Goal: Task Accomplishment & Management: Manage account settings

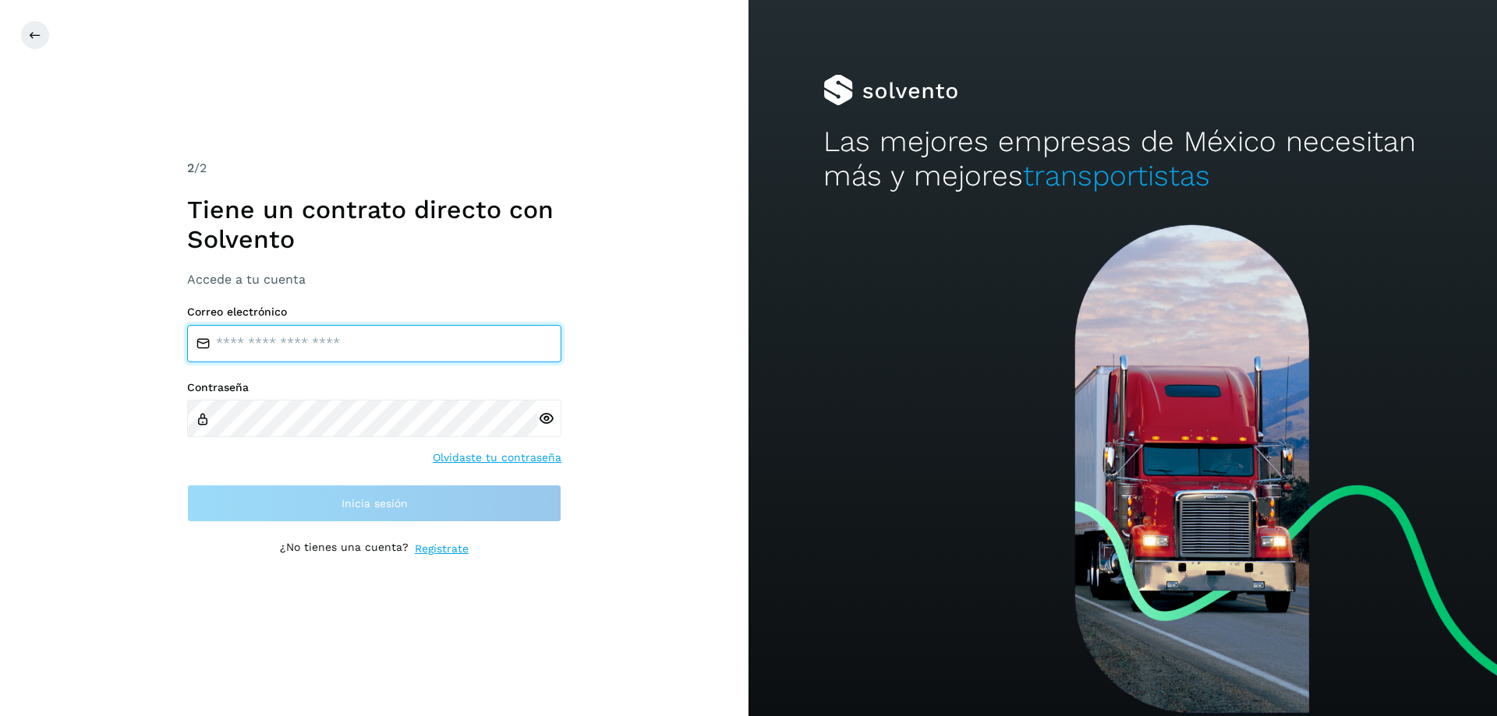
click at [262, 340] on input "email" at bounding box center [374, 343] width 374 height 37
type input "**********"
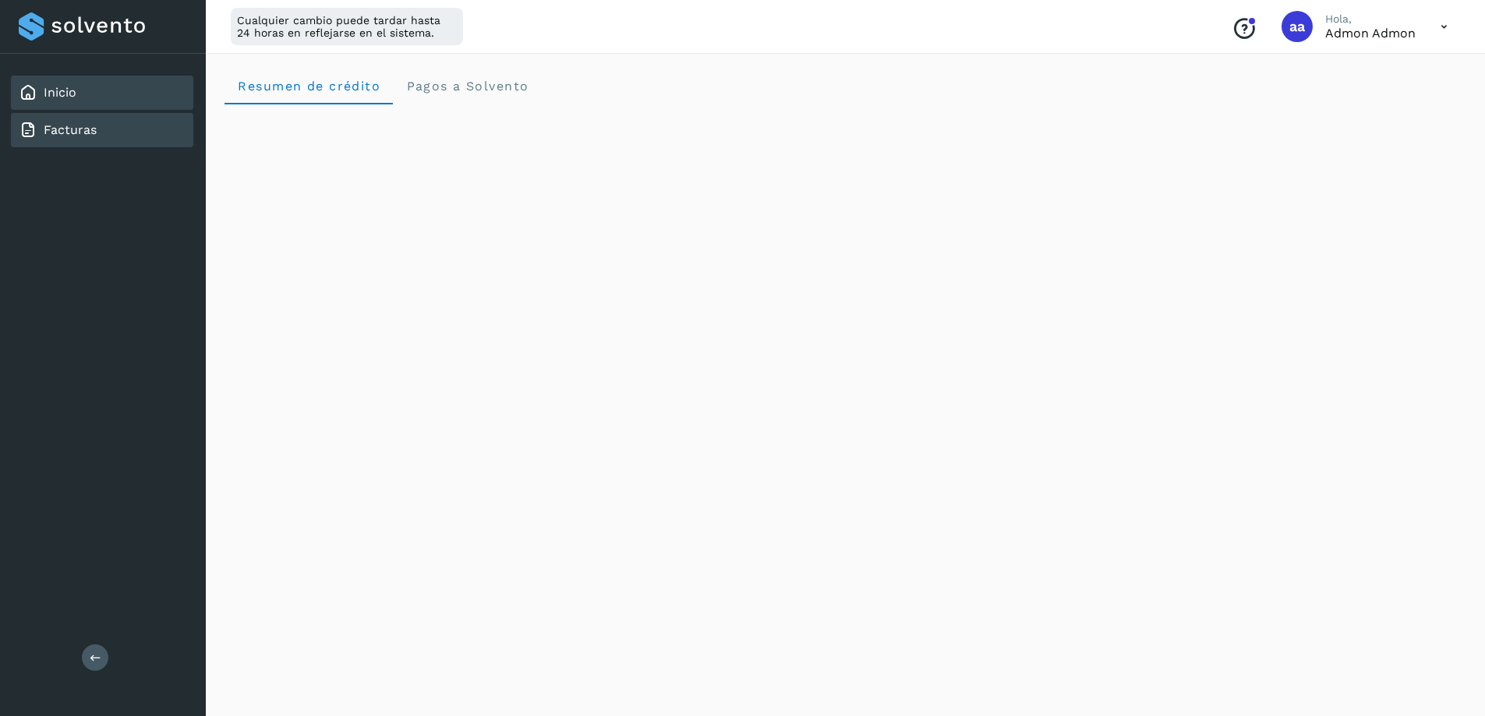
click at [52, 129] on link "Facturas" at bounding box center [70, 129] width 53 height 15
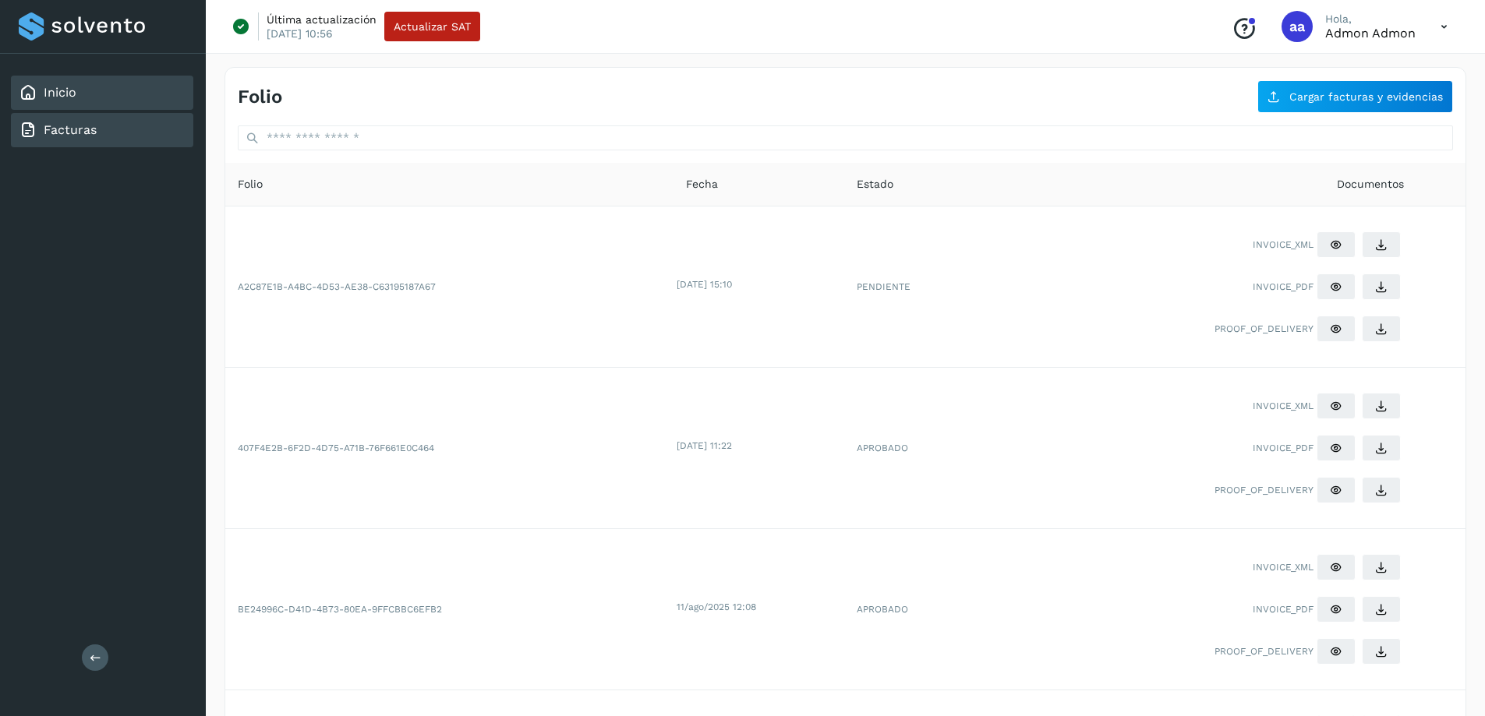
click at [74, 97] on link "Inicio" at bounding box center [60, 92] width 33 height 15
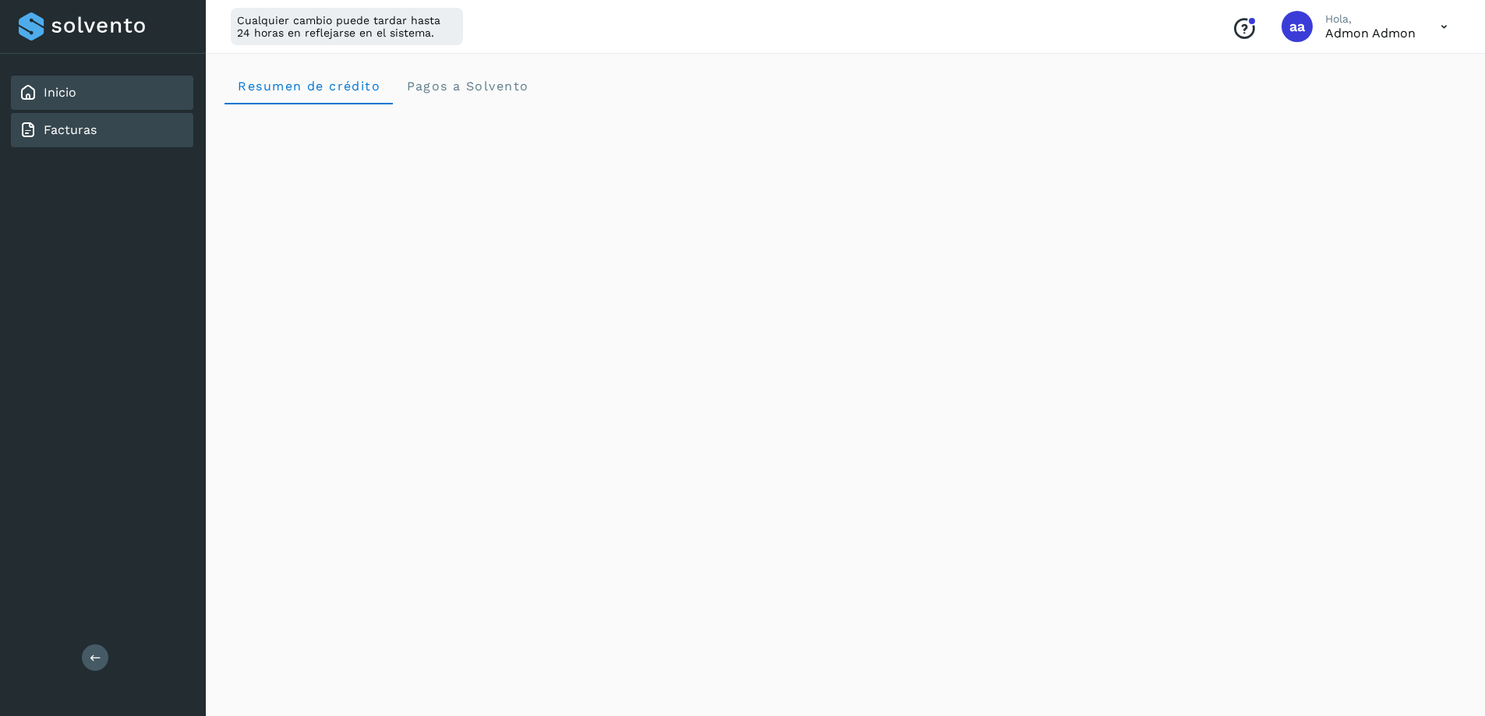
click at [73, 127] on link "Facturas" at bounding box center [70, 129] width 53 height 15
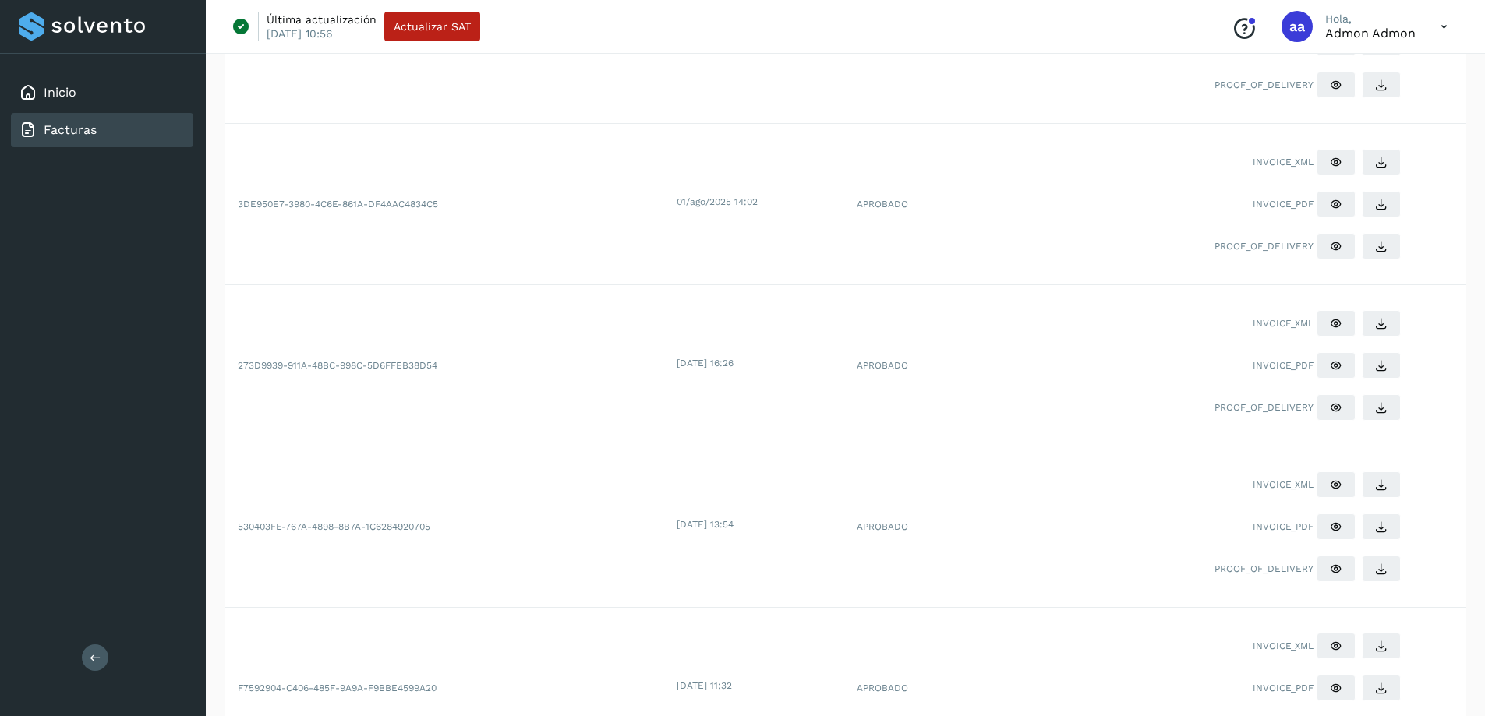
scroll to position [1178, 0]
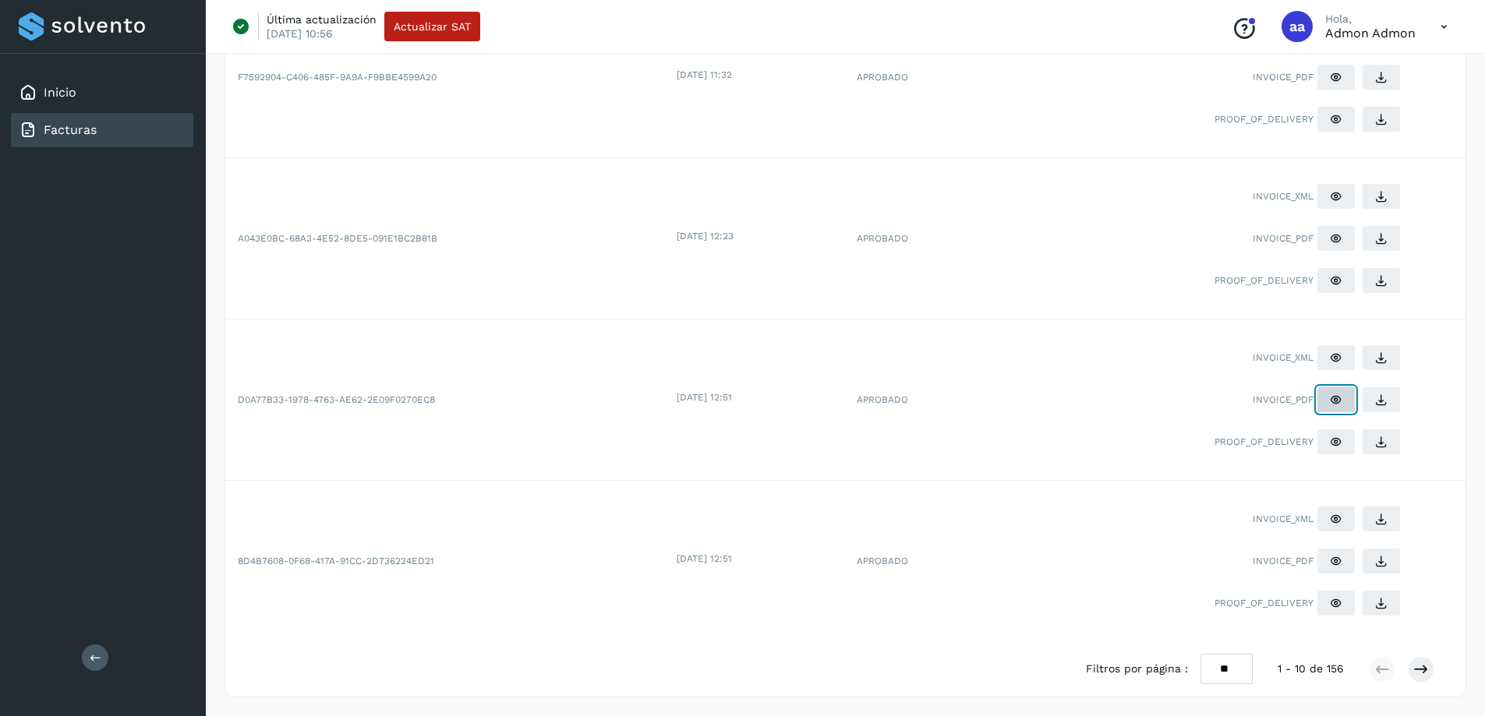
click at [1334, 401] on icon at bounding box center [1336, 400] width 12 height 12
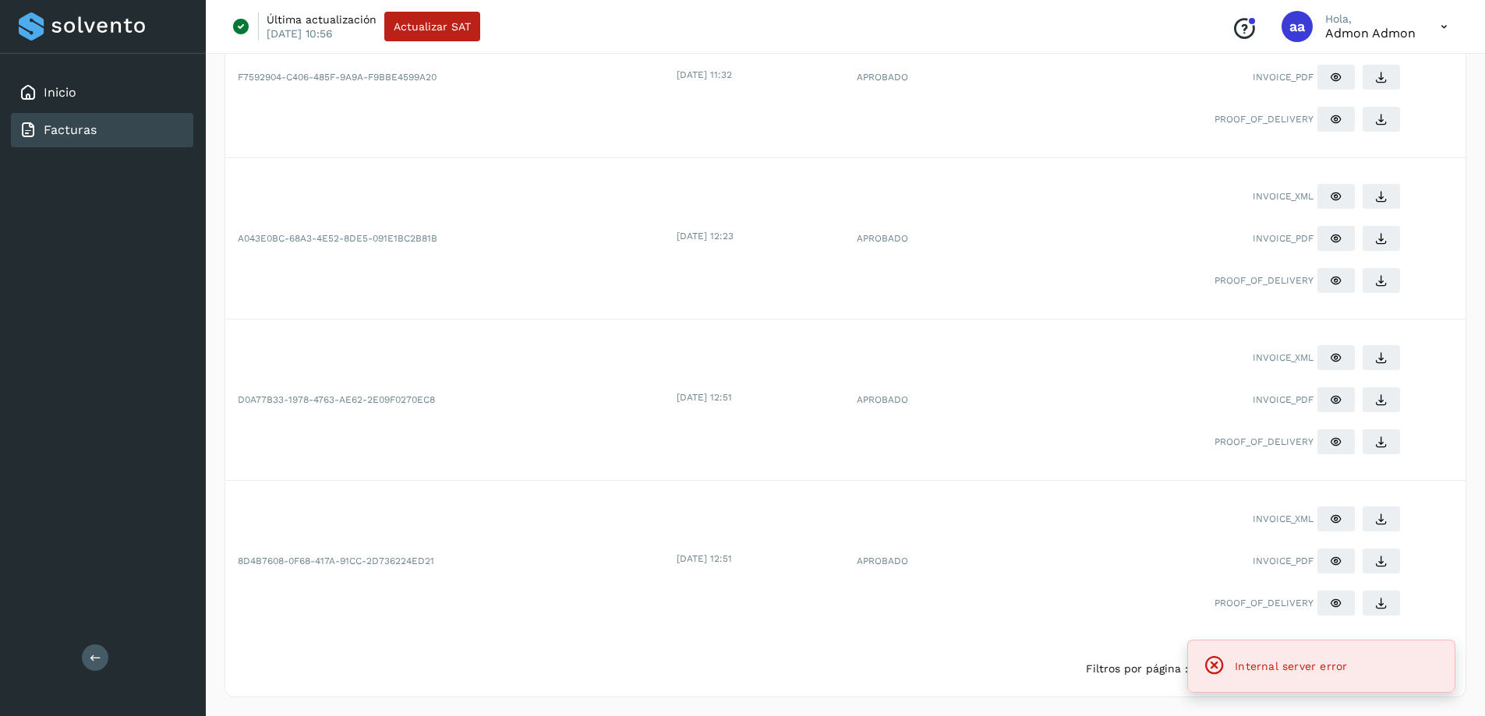
click at [1120, 435] on div "PROOF_OF_DELIVERY" at bounding box center [1207, 442] width 394 height 33
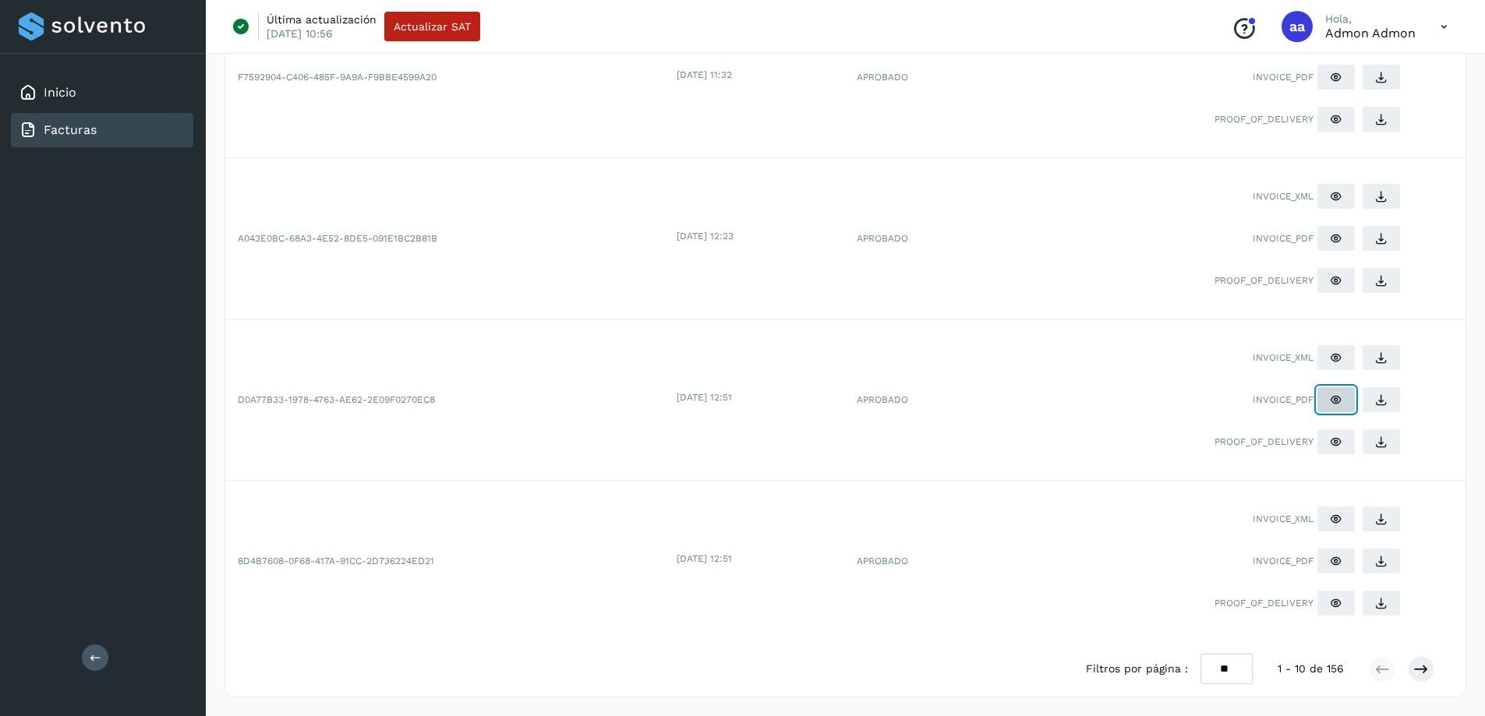
click at [1330, 400] on icon at bounding box center [1336, 400] width 12 height 12
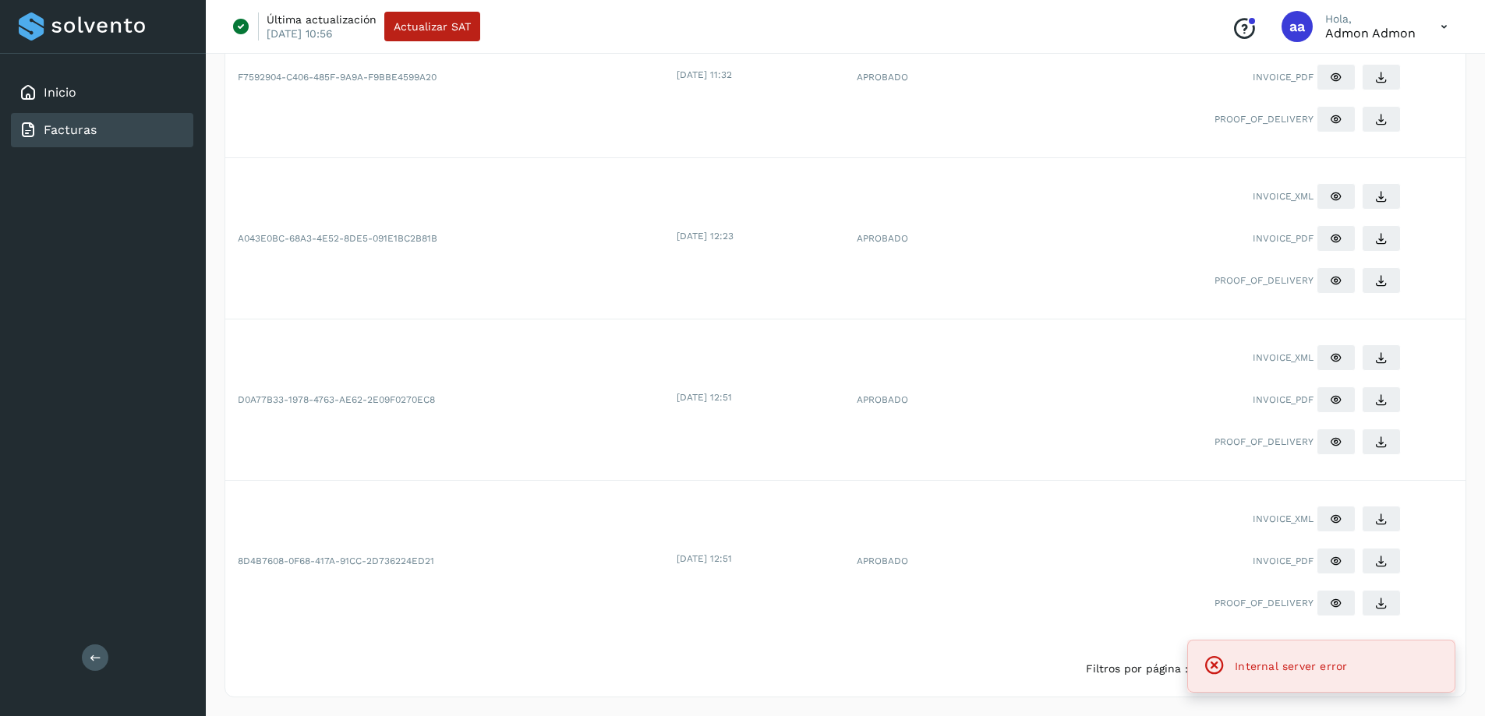
click at [1121, 404] on div "INVOICE_PDF" at bounding box center [1207, 400] width 394 height 33
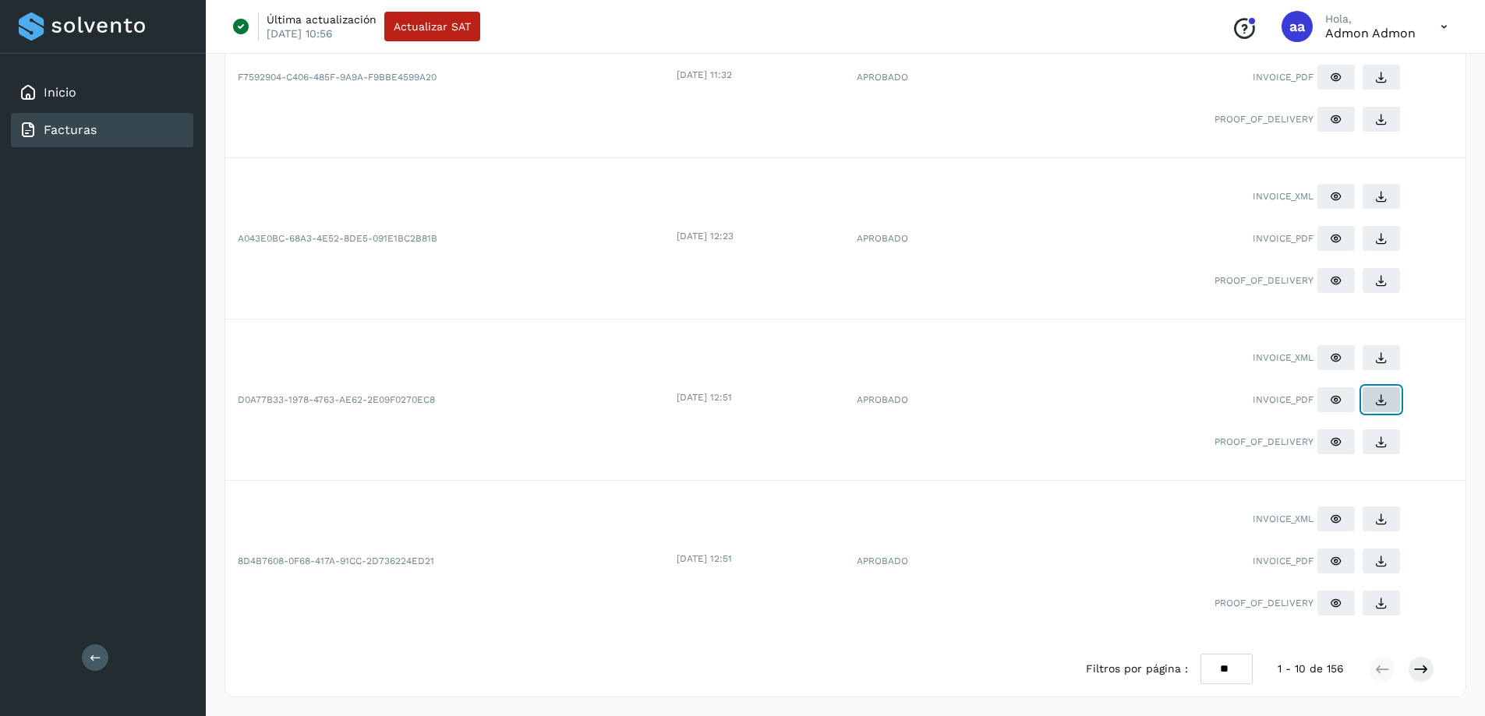
click at [1391, 401] on button at bounding box center [1381, 400] width 39 height 27
click at [58, 87] on link "Inicio" at bounding box center [60, 92] width 33 height 15
